Goal: Transaction & Acquisition: Book appointment/travel/reservation

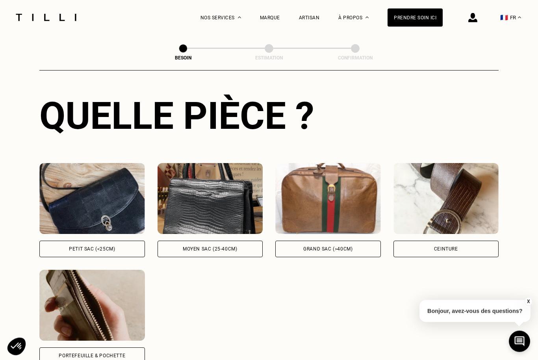
scroll to position [286, 0]
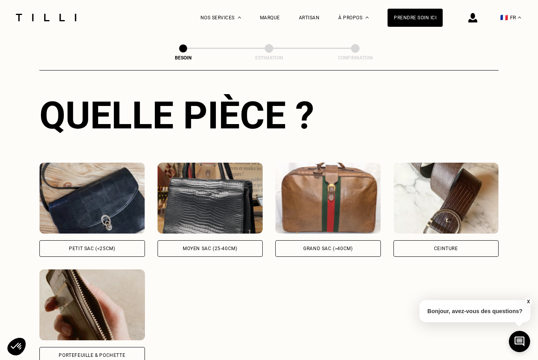
click at [223, 240] on div "Moyen sac (25-40cm)" at bounding box center [211, 248] width 106 height 17
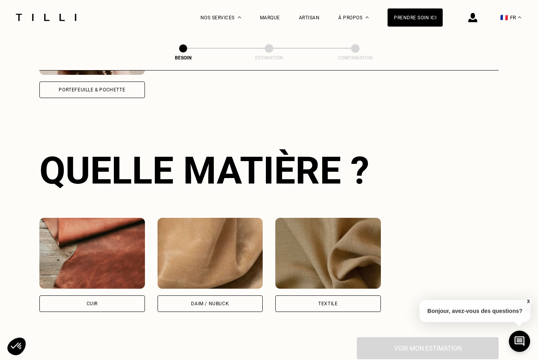
scroll to position [578, 0]
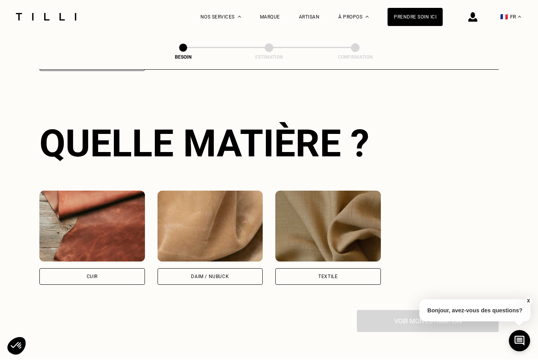
click at [120, 269] on div "Cuir" at bounding box center [92, 277] width 106 height 17
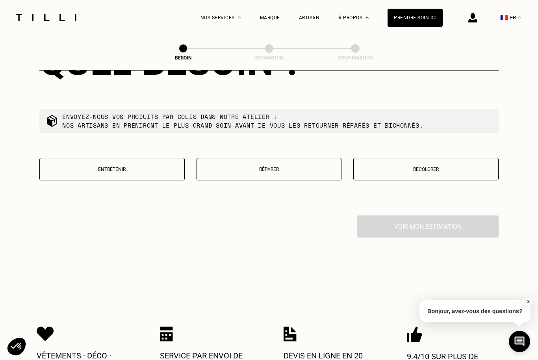
scroll to position [874, 0]
click at [147, 167] on p "Entretenir" at bounding box center [112, 170] width 137 height 6
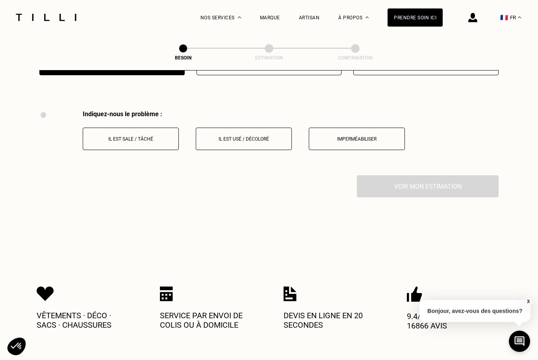
scroll to position [996, 0]
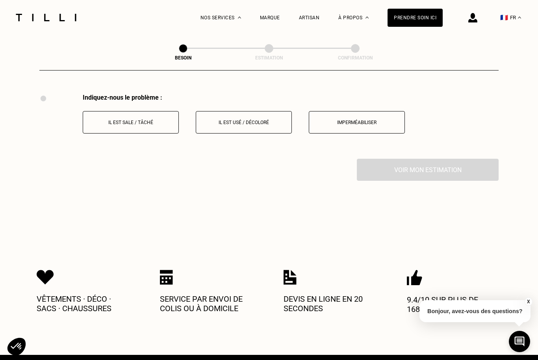
click at [150, 120] on p "Il est sale / tâché" at bounding box center [130, 123] width 87 height 6
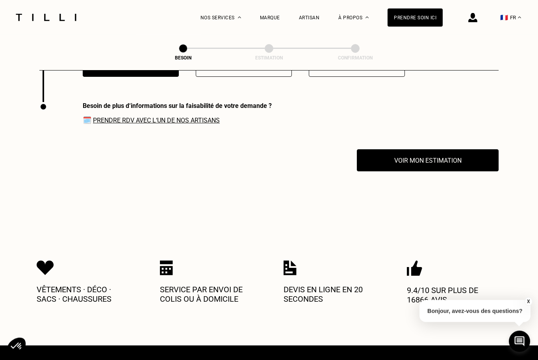
scroll to position [1061, 0]
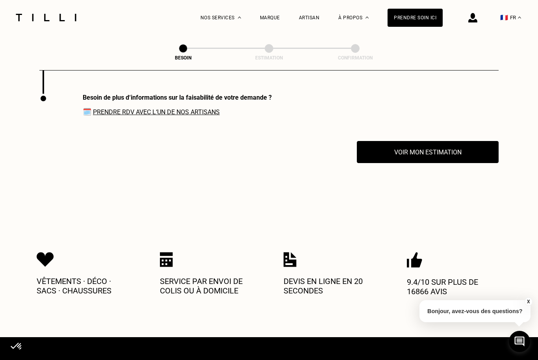
click at [441, 147] on button "Voir mon estimation" at bounding box center [428, 152] width 142 height 22
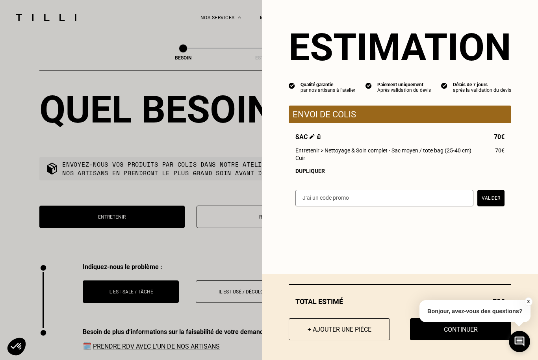
scroll to position [826, 0]
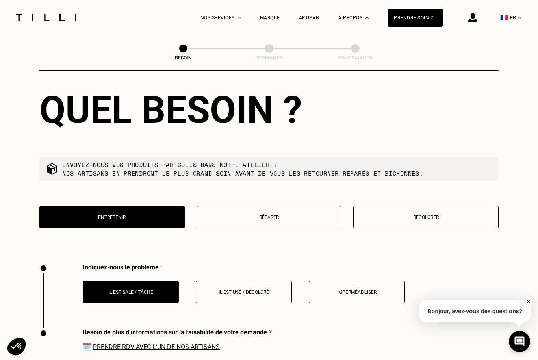
click at [437, 215] on p "Recolorer" at bounding box center [426, 218] width 137 height 6
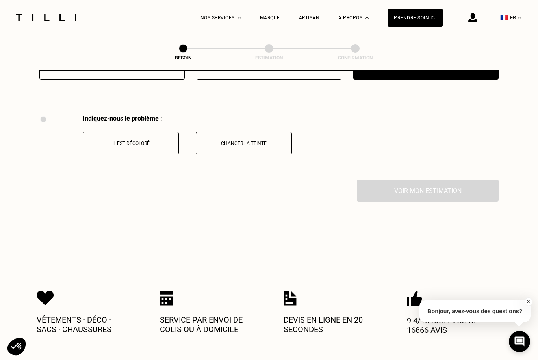
scroll to position [996, 0]
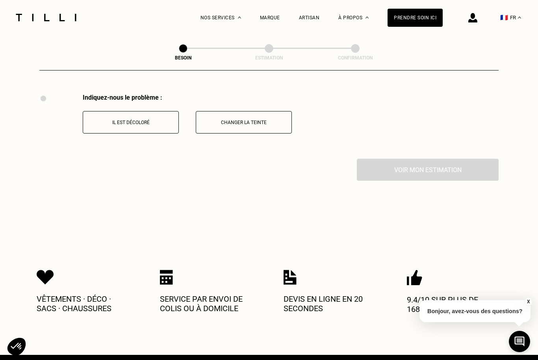
click at [263, 112] on button "Changer la teinte" at bounding box center [244, 122] width 96 height 22
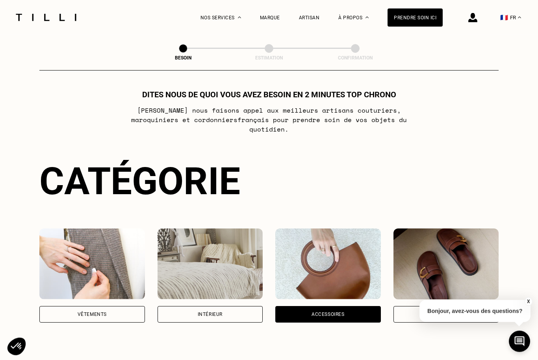
scroll to position [0, 0]
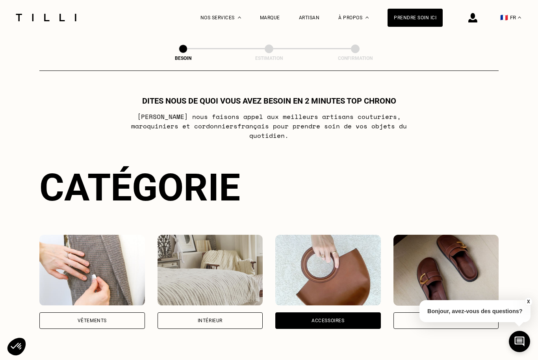
click at [307, 15] on div "Artisan" at bounding box center [309, 18] width 21 height 6
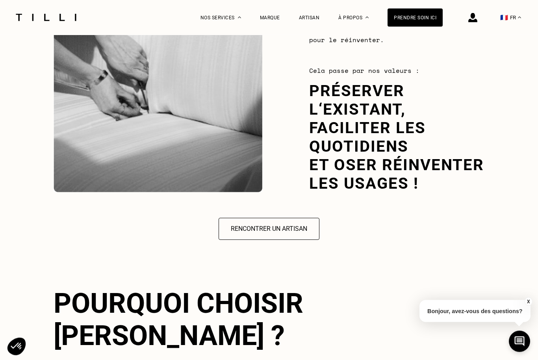
scroll to position [1099, 0]
click at [298, 225] on button "Rencontrer un artisan" at bounding box center [269, 229] width 101 height 22
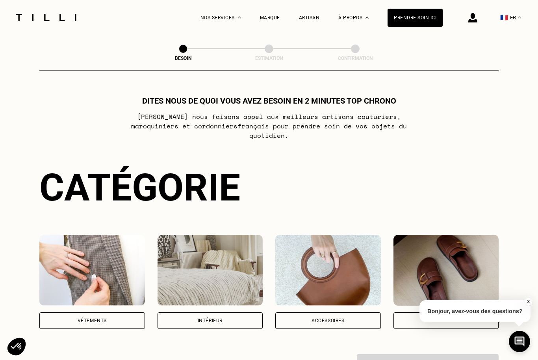
click at [331, 313] on div "Accessoires" at bounding box center [328, 321] width 106 height 17
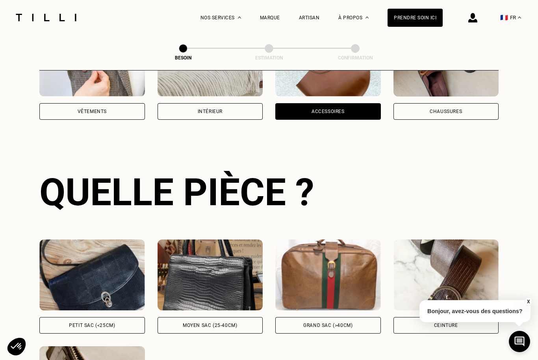
scroll to position [257, 0]
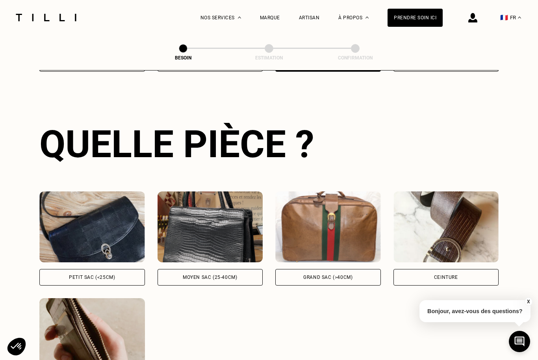
click at [228, 269] on div "Moyen sac (25-40cm)" at bounding box center [211, 277] width 106 height 17
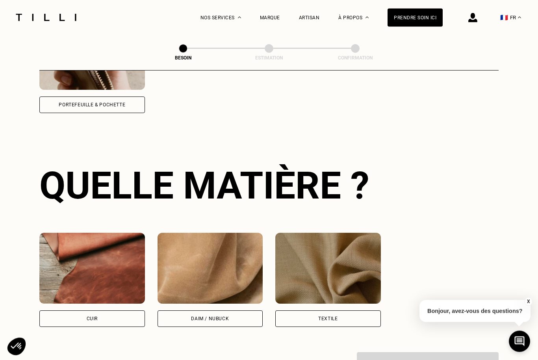
scroll to position [579, 0]
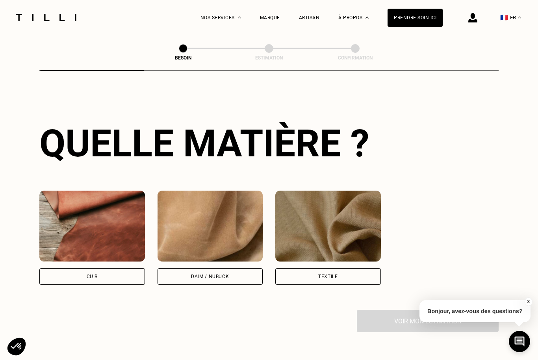
click at [130, 268] on div "Cuir" at bounding box center [92, 276] width 106 height 17
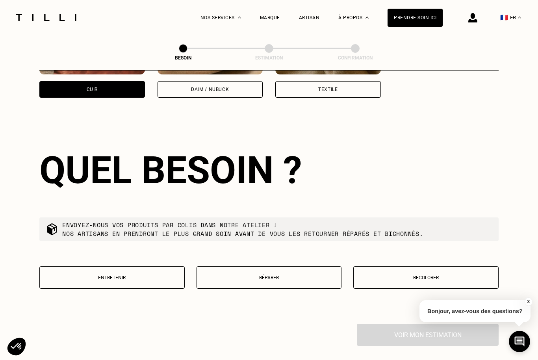
scroll to position [794, 0]
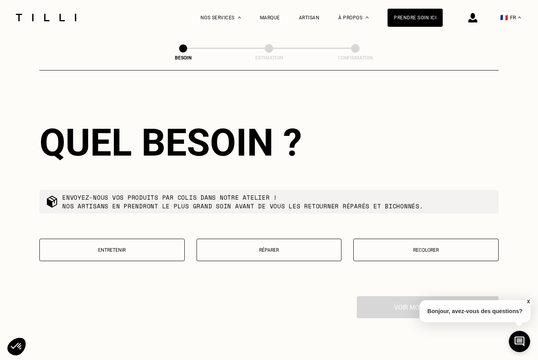
click at [432, 19] on div "Prendre soin ici" at bounding box center [415, 18] width 55 height 18
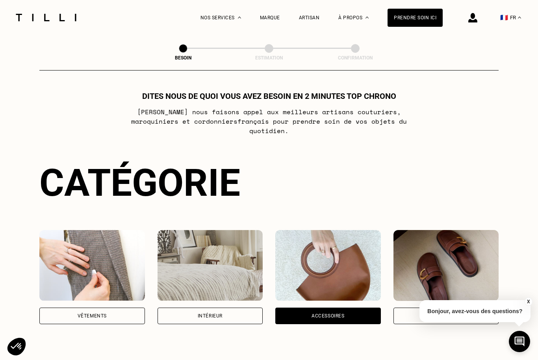
scroll to position [0, 0]
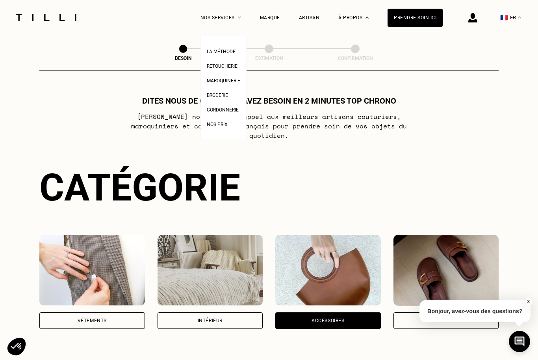
click at [222, 127] on span "Nos prix" at bounding box center [217, 125] width 21 height 6
select select "FR"
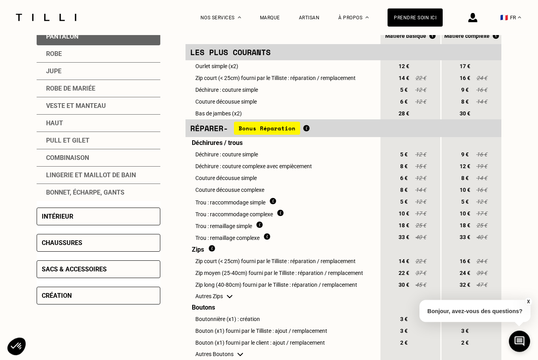
scroll to position [201, 0]
click at [56, 273] on div "Sacs & accessoires" at bounding box center [74, 268] width 65 height 7
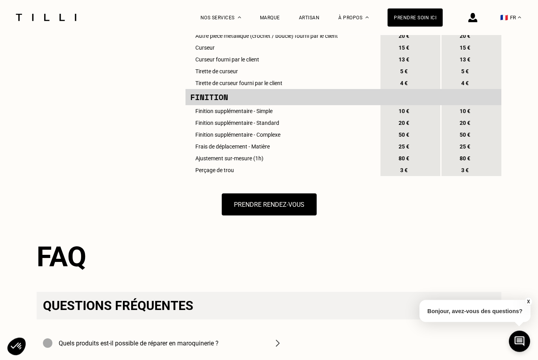
scroll to position [1015, 0]
click at [304, 216] on button "Prendre rendez-vous" at bounding box center [269, 205] width 95 height 22
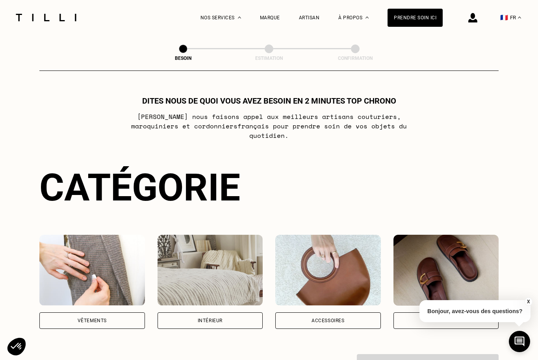
click at [320, 318] on div "Accessoires" at bounding box center [328, 320] width 33 height 5
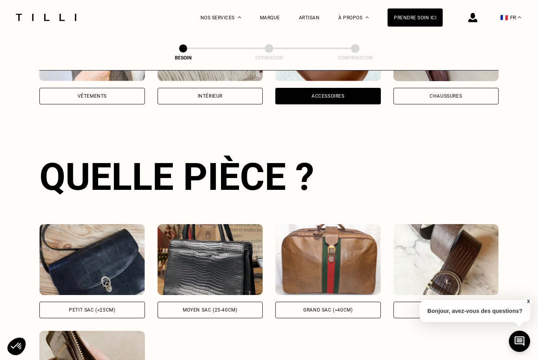
scroll to position [257, 0]
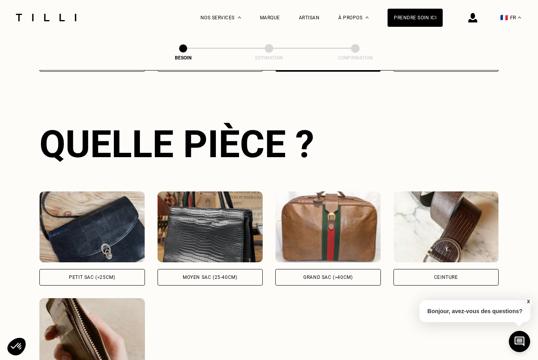
click at [240, 269] on div "Moyen sac (25-40cm)" at bounding box center [211, 277] width 106 height 17
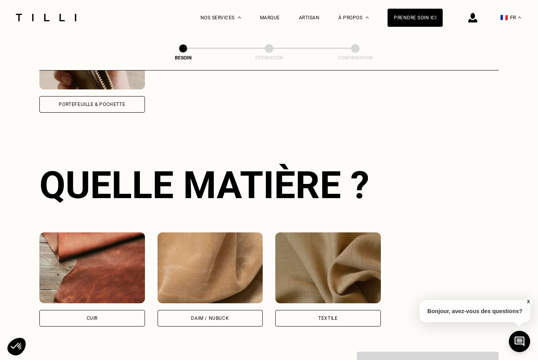
scroll to position [579, 0]
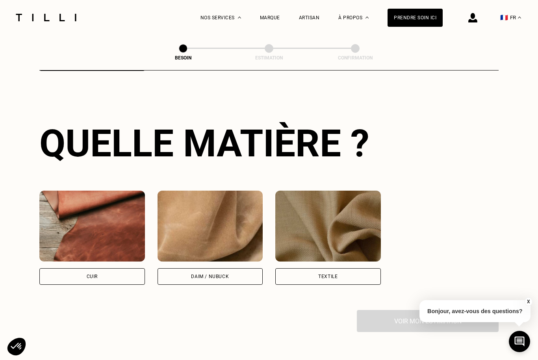
click at [131, 268] on div "Cuir" at bounding box center [92, 276] width 106 height 17
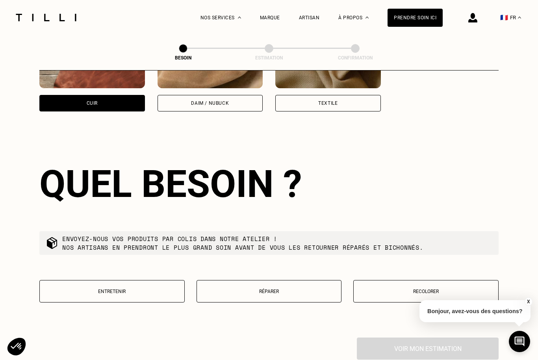
scroll to position [794, 0]
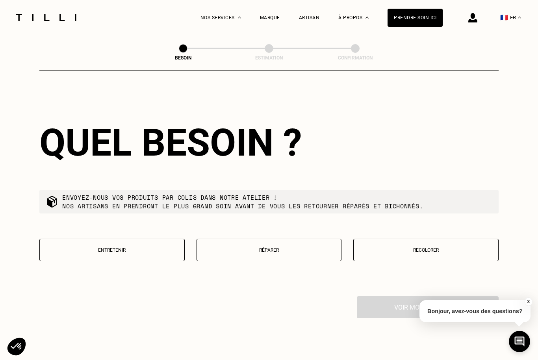
click at [68, 251] on button "Entretenir" at bounding box center [111, 250] width 145 height 22
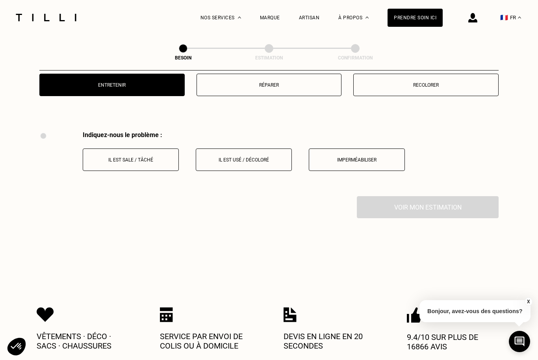
scroll to position [996, 0]
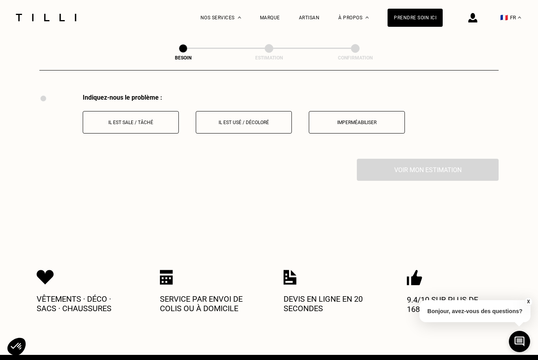
click at [241, 121] on button "Il est usé / décoloré" at bounding box center [244, 122] width 96 height 22
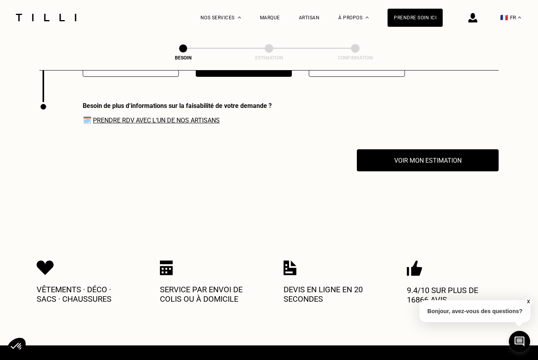
scroll to position [1061, 0]
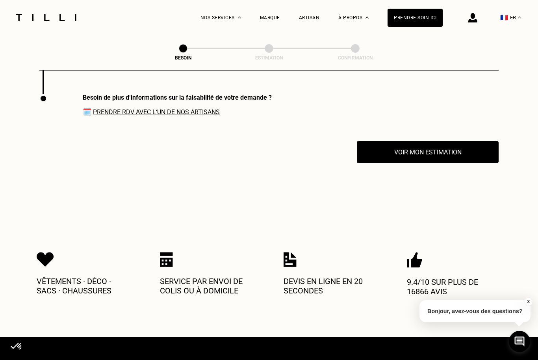
click at [203, 108] on link "Prendre RDV avec l‘un de nos artisans" at bounding box center [156, 111] width 127 height 7
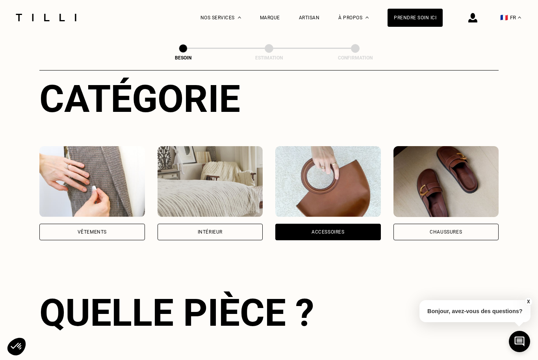
scroll to position [0, 0]
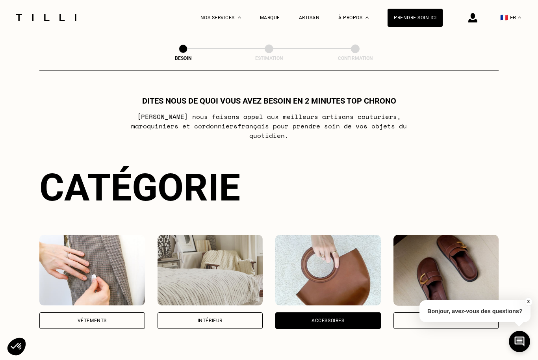
click at [311, 18] on div "Artisan" at bounding box center [309, 18] width 21 height 6
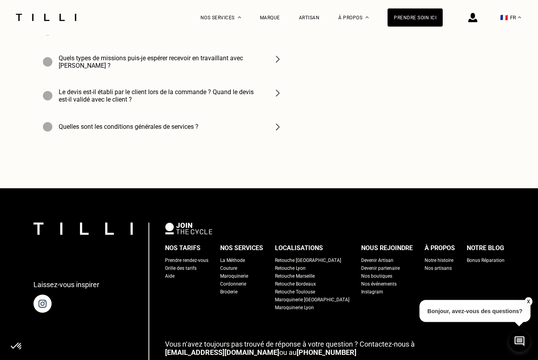
scroll to position [2867, 0]
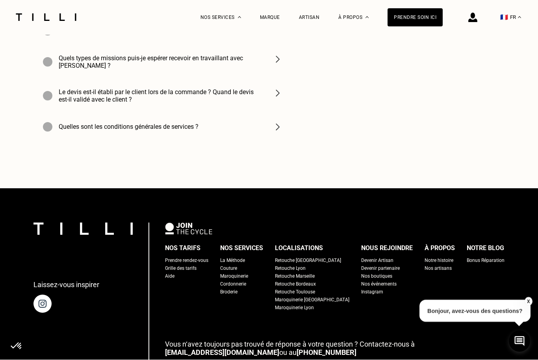
click at [322, 296] on div "Maroquinerie [GEOGRAPHIC_DATA]" at bounding box center [312, 300] width 74 height 8
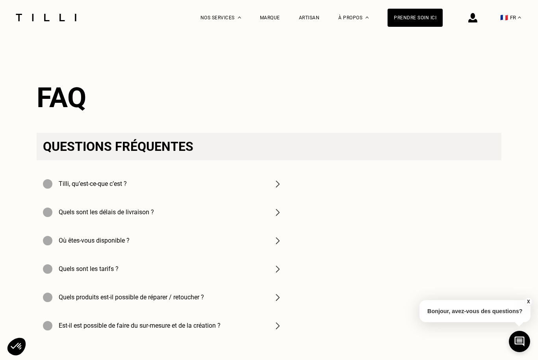
scroll to position [1611, 0]
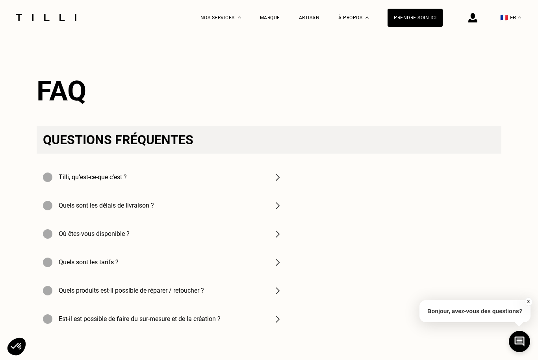
click at [274, 238] on img at bounding box center [277, 233] width 9 height 9
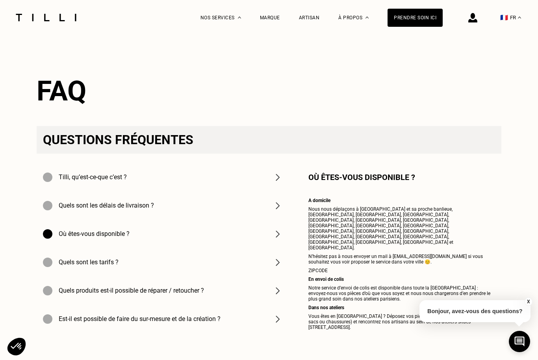
click at [474, 314] on span "Vous êtes en [GEOGRAPHIC_DATA] ? Déposez vos pièces (vêtements, linge de maison…" at bounding box center [399, 322] width 181 height 17
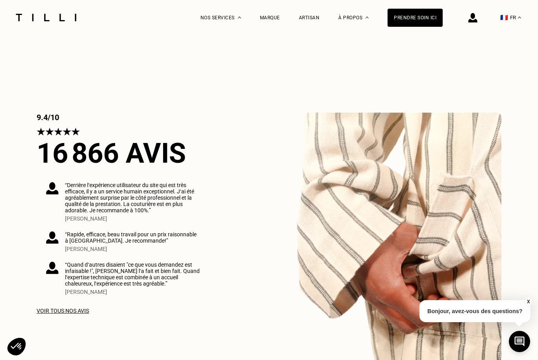
scroll to position [1256, 0]
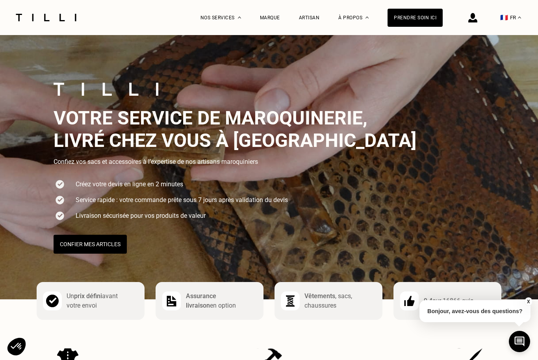
scroll to position [2634, 0]
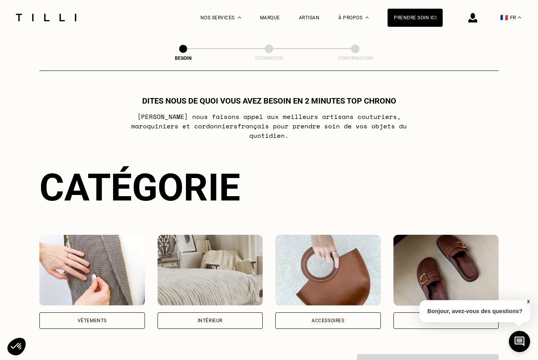
select select "FR"
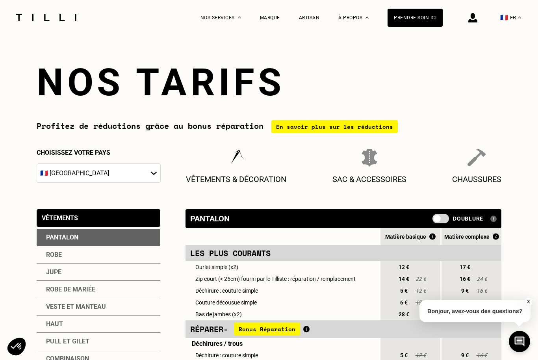
scroll to position [1015, 0]
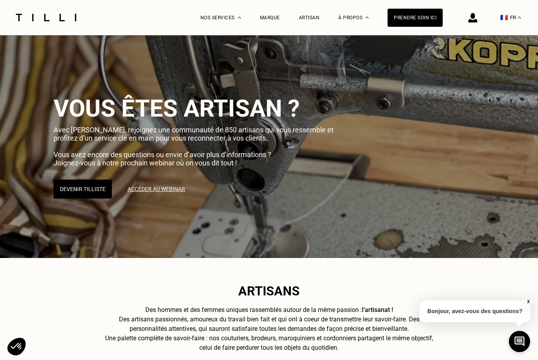
scroll to position [1099, 0]
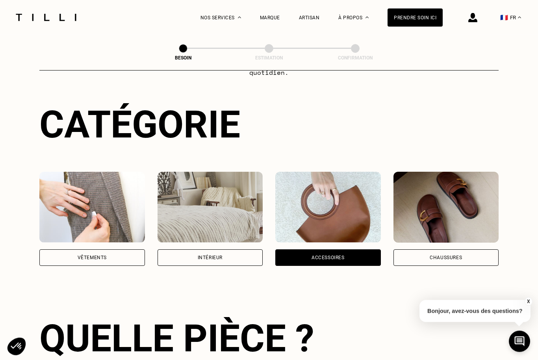
scroll to position [23, 0]
